Goal: Task Accomplishment & Management: Manage account settings

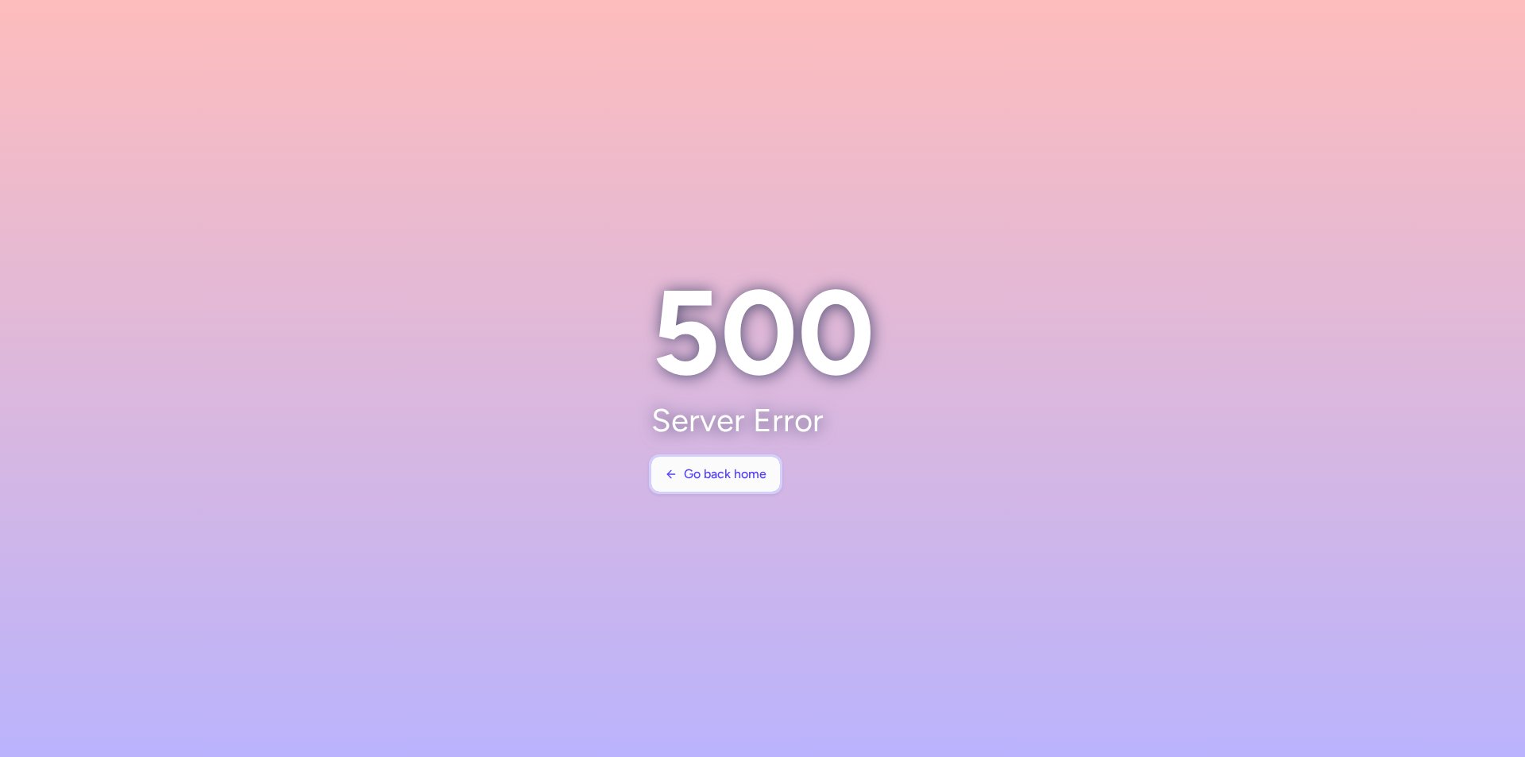
click at [686, 479] on span "Go back home" at bounding box center [725, 474] width 83 height 14
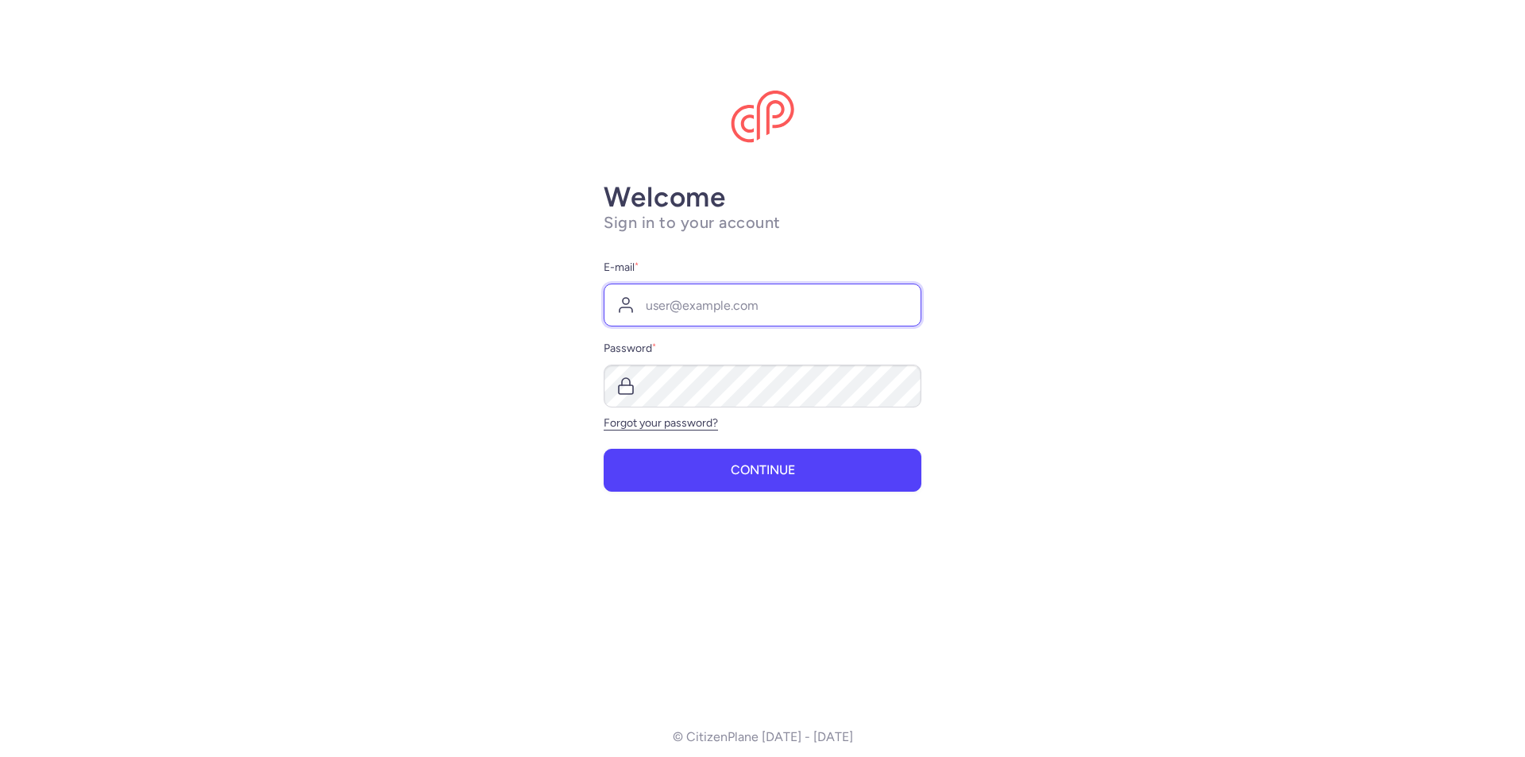
type input "[EMAIL_ADDRESS][DOMAIN_NAME]"
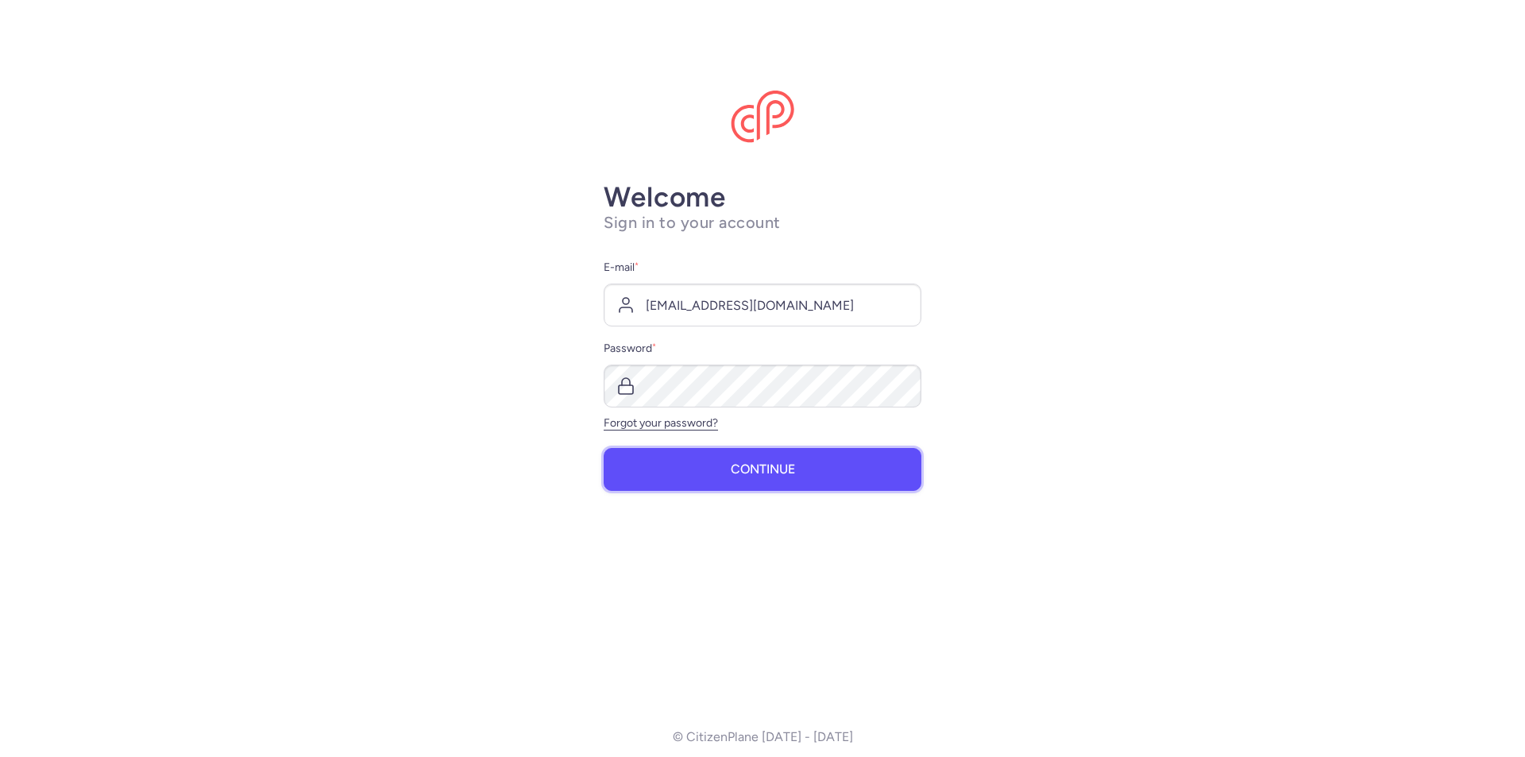
click at [715, 474] on button "Continue" at bounding box center [763, 469] width 318 height 43
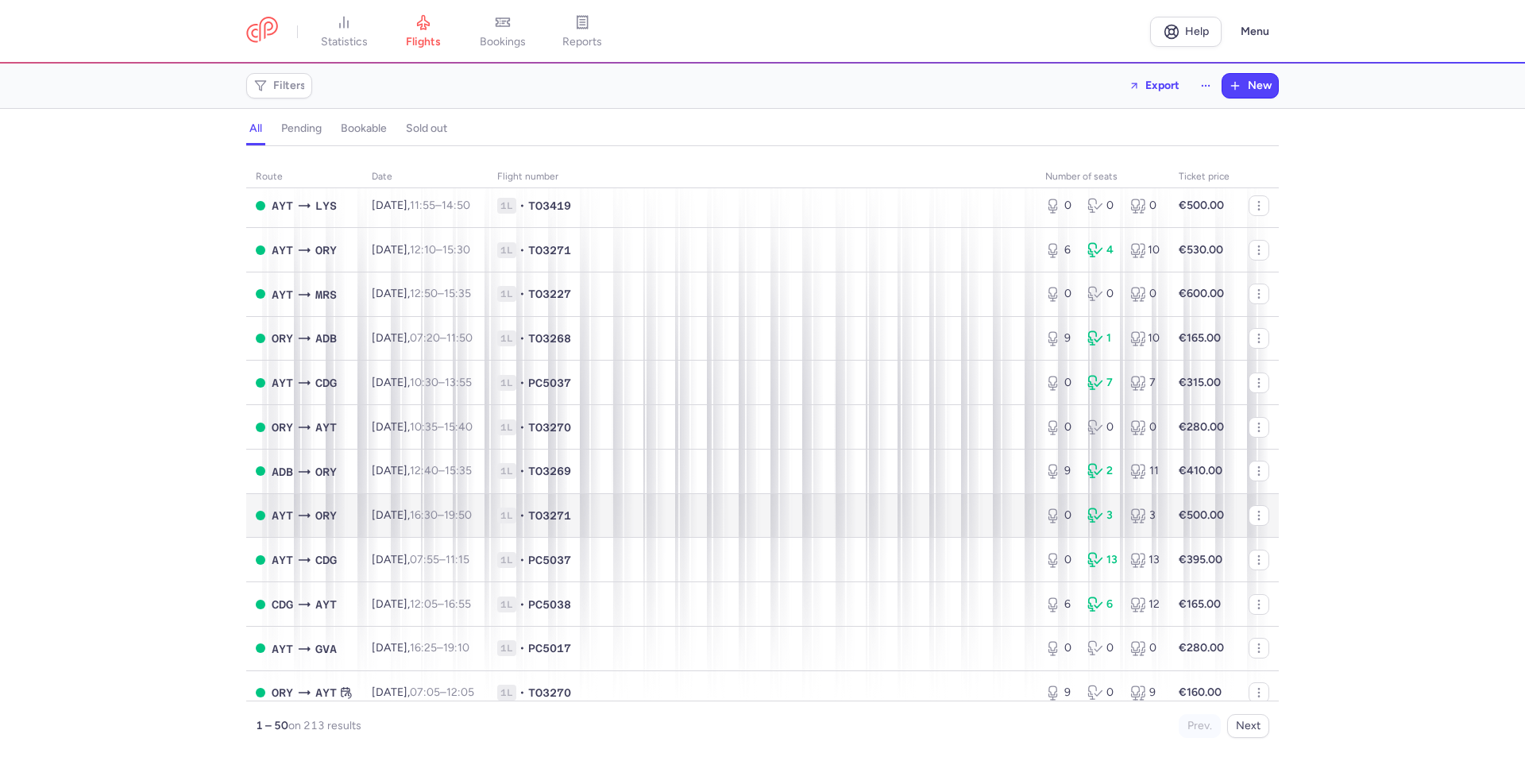
scroll to position [1727, 0]
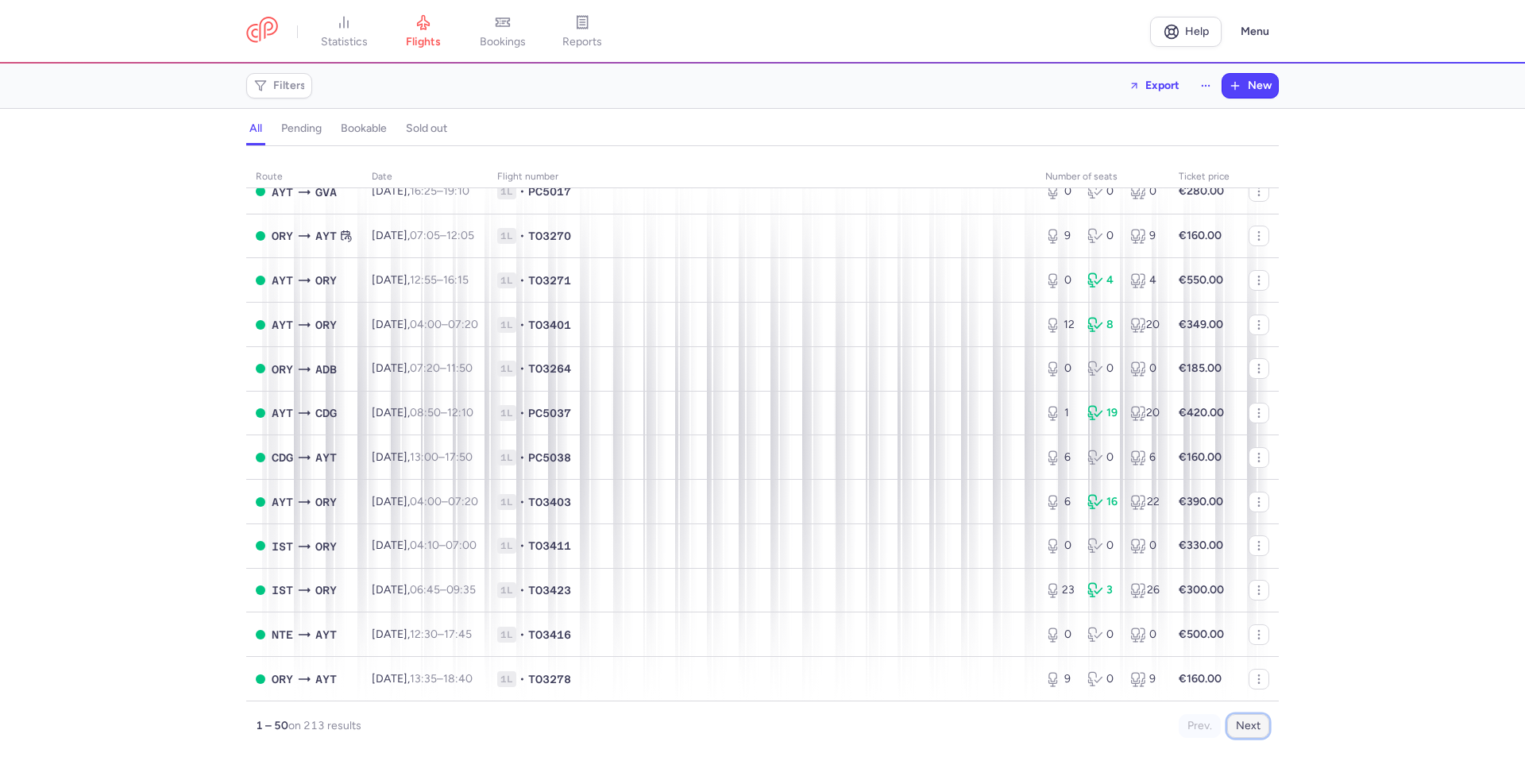
click at [1255, 728] on button "Next" at bounding box center [1248, 726] width 42 height 24
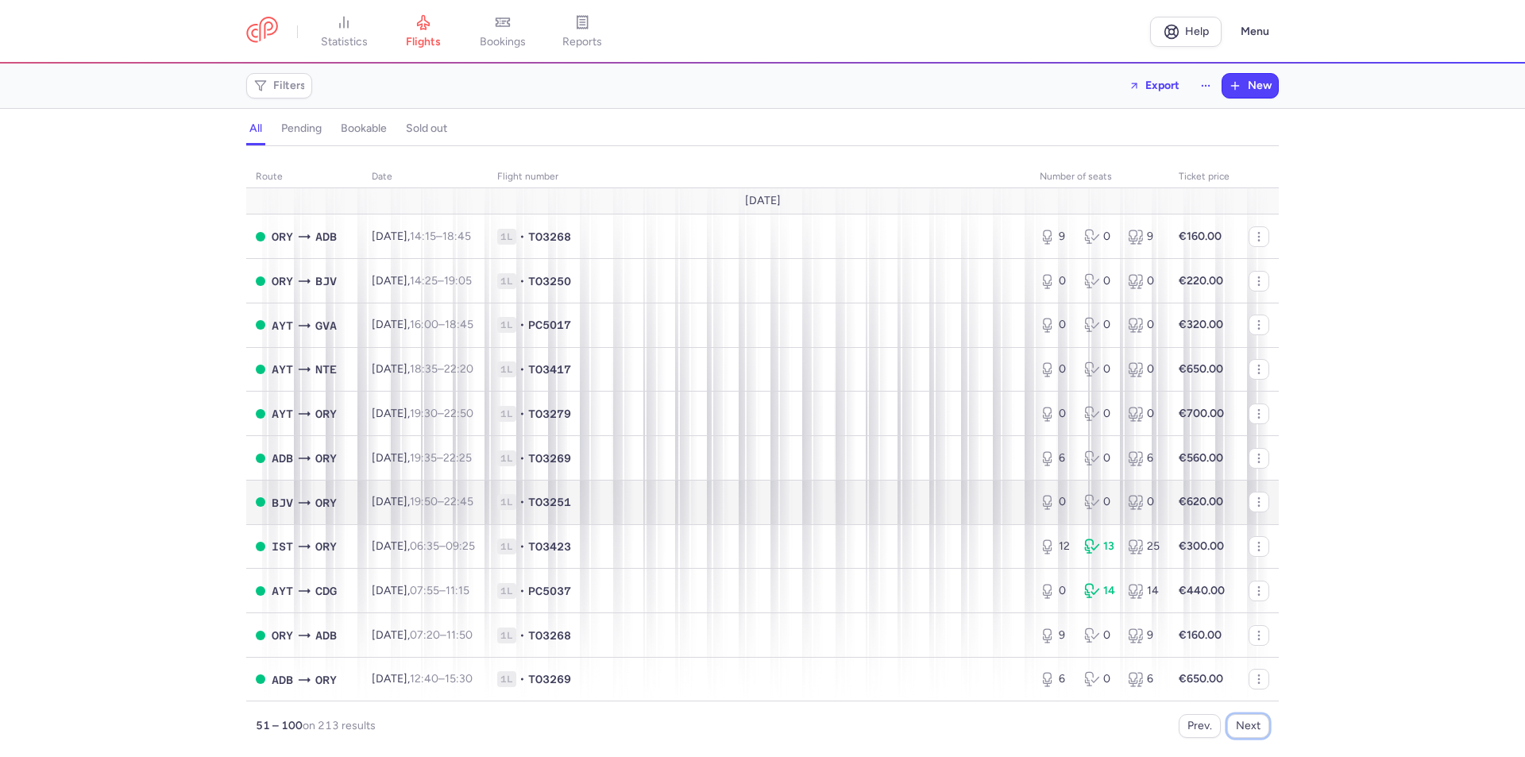
scroll to position [423, 0]
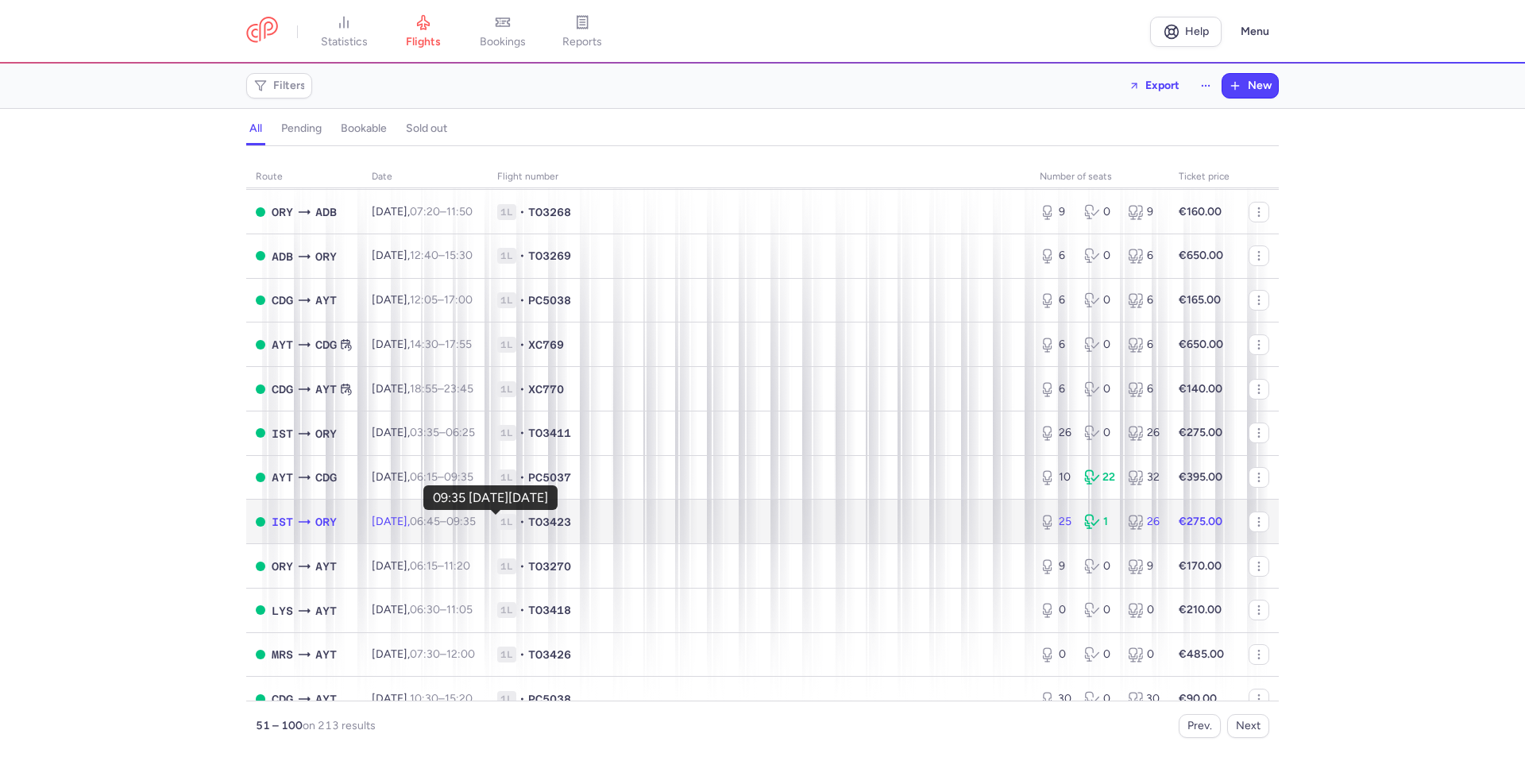
click at [476, 522] on time "09:35 +0" at bounding box center [460, 521] width 29 height 13
select select "days"
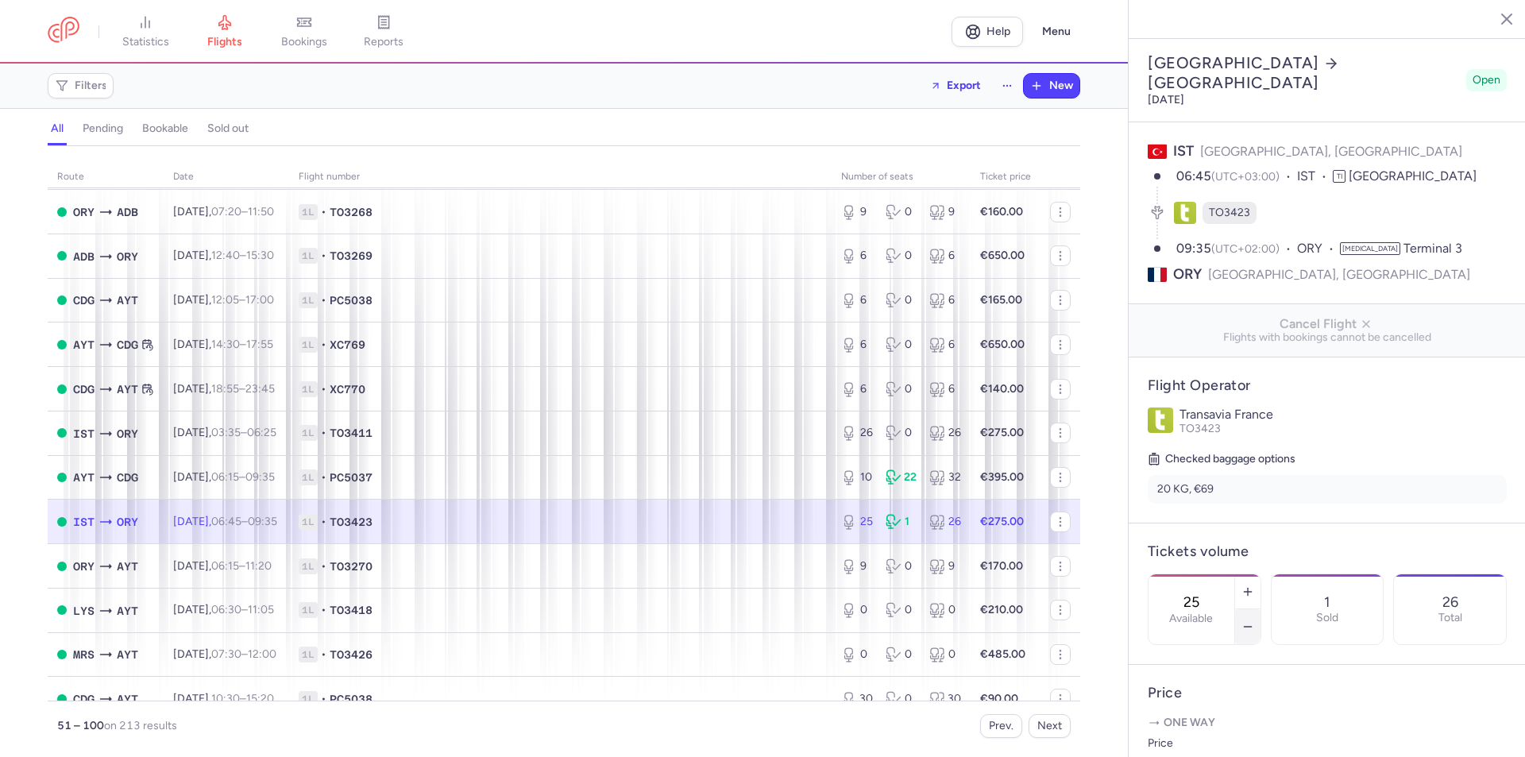
click at [1260, 609] on button "button" at bounding box center [1247, 626] width 25 height 35
type input "24"
click at [1221, 725] on span "Save changes" at bounding box center [1200, 726] width 79 height 14
